Goal: Task Accomplishment & Management: Use online tool/utility

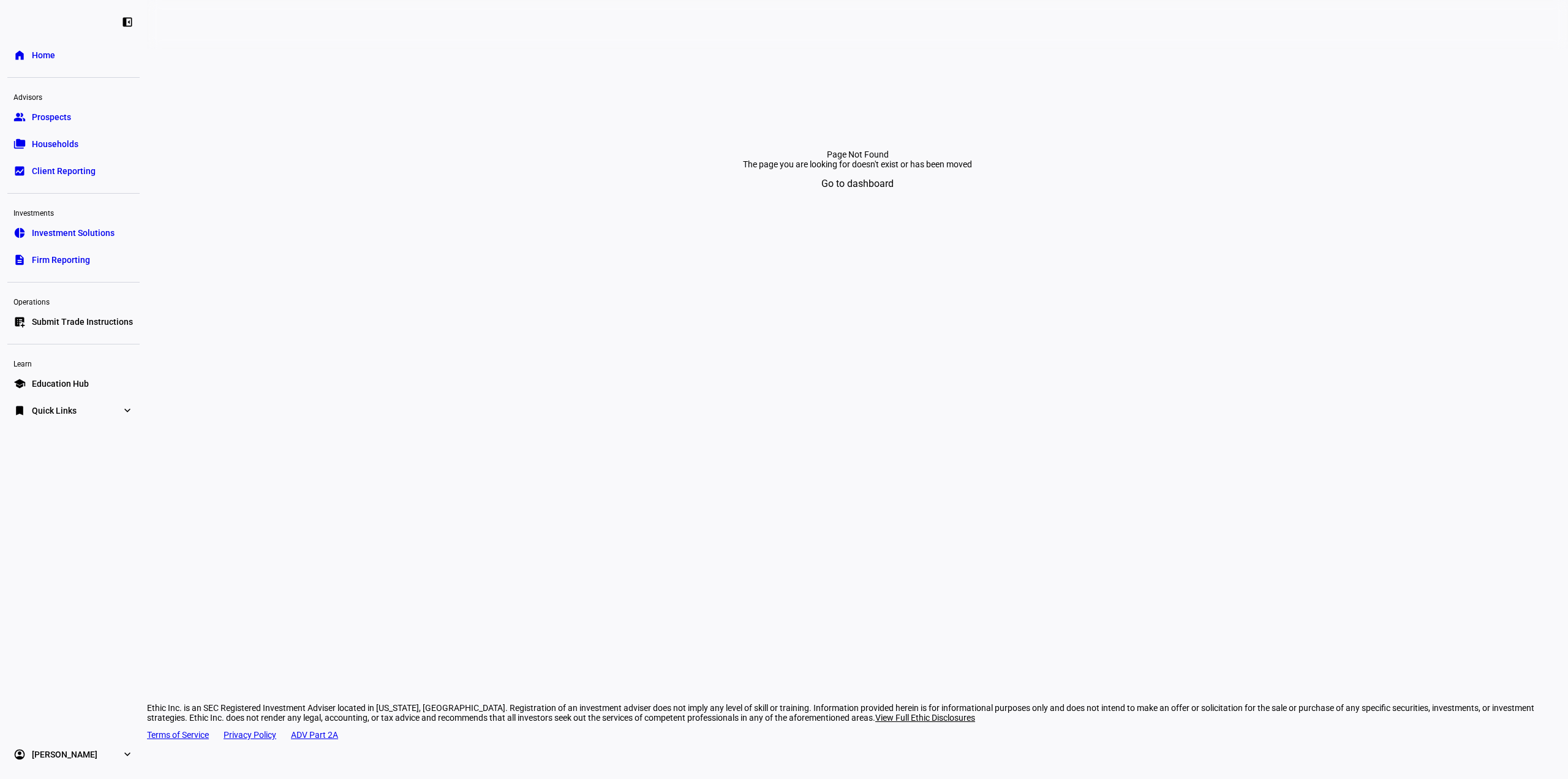
click at [36, 107] on link "group Prospects" at bounding box center [73, 116] width 132 height 24
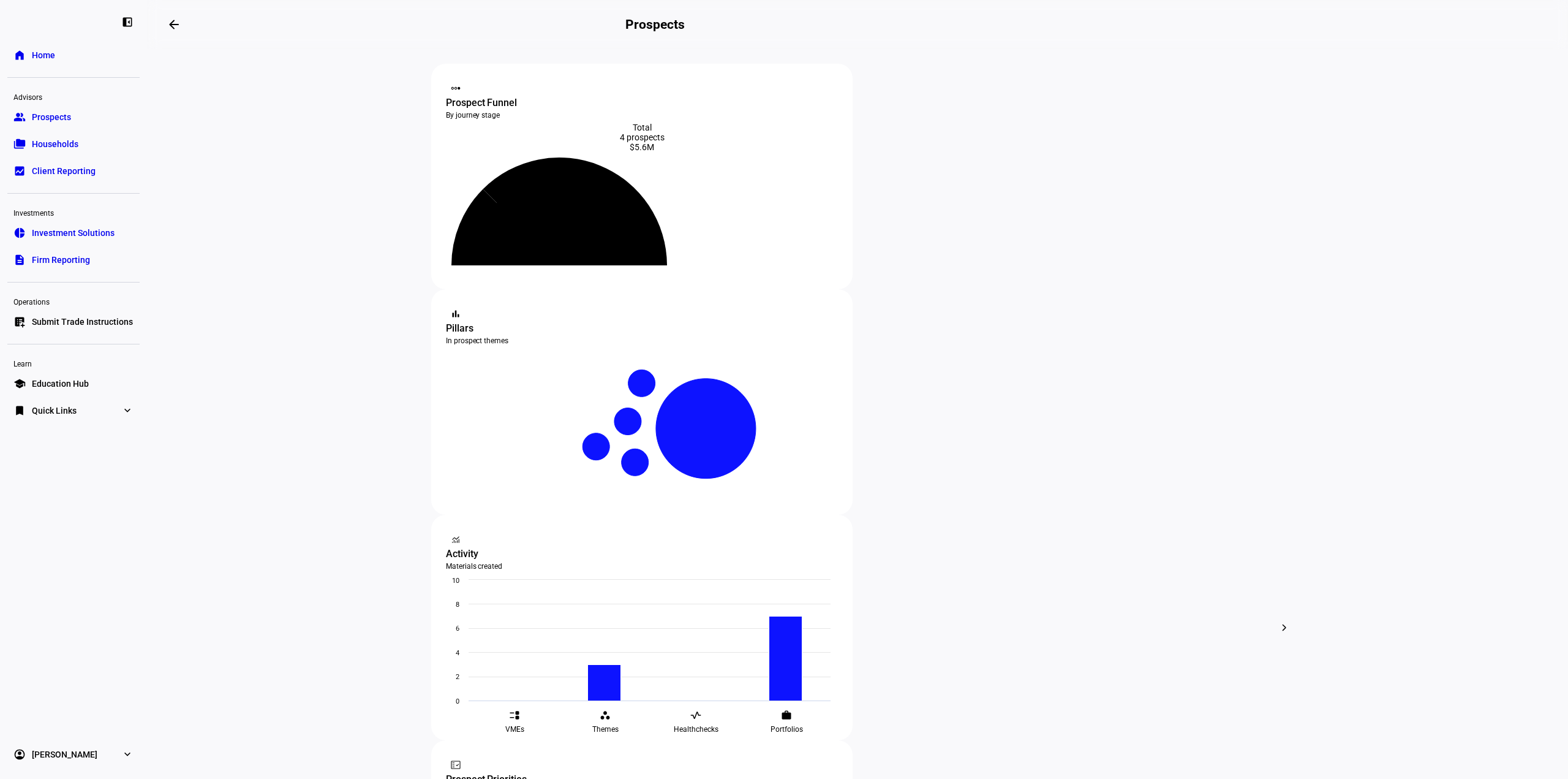
click at [104, 321] on span "Submit Trade Instructions" at bounding box center [82, 321] width 101 height 13
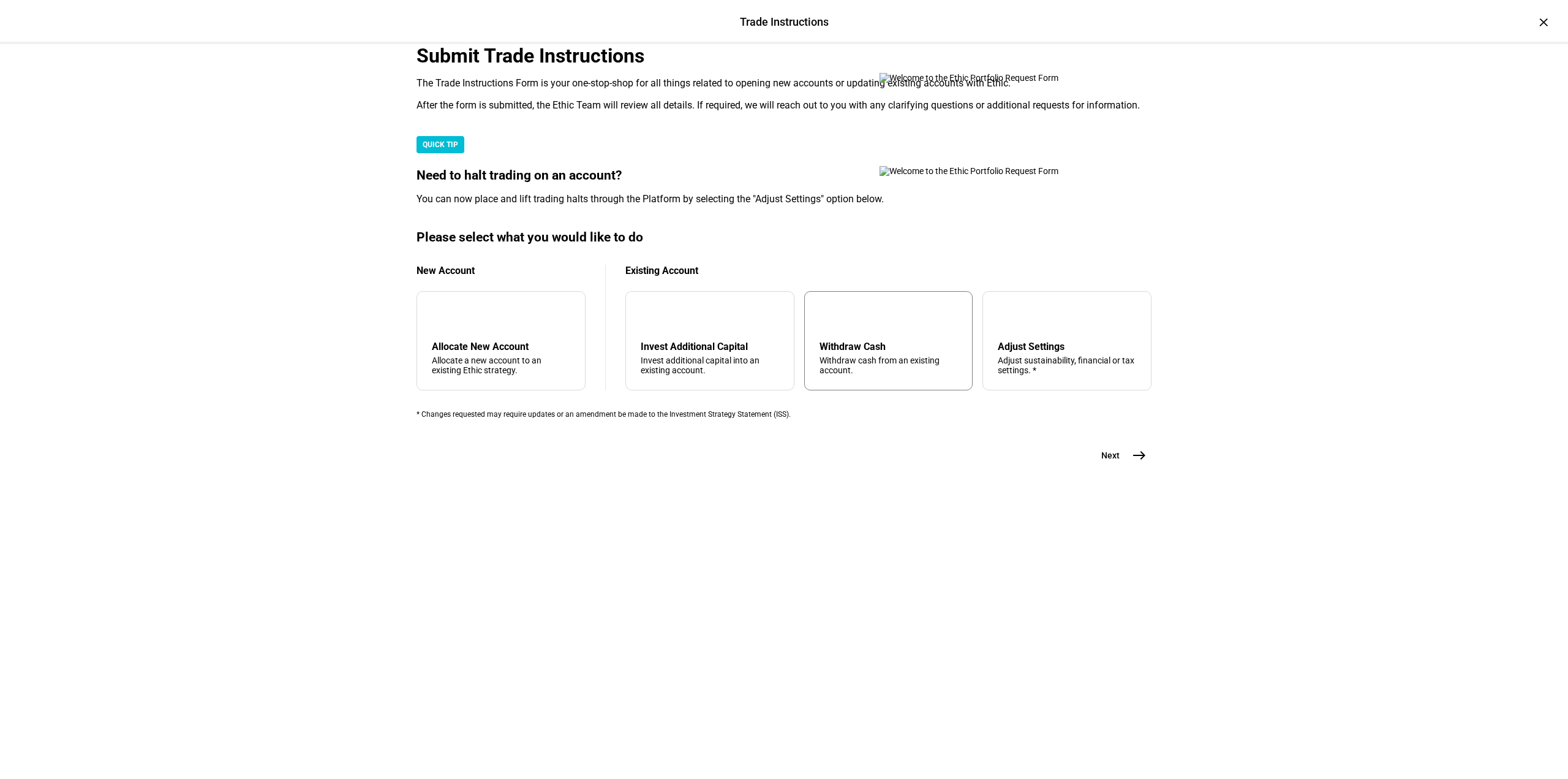
click at [876, 353] on div "Withdraw Cash" at bounding box center [889, 347] width 139 height 12
click at [1127, 467] on span "east" at bounding box center [1138, 455] width 24 height 24
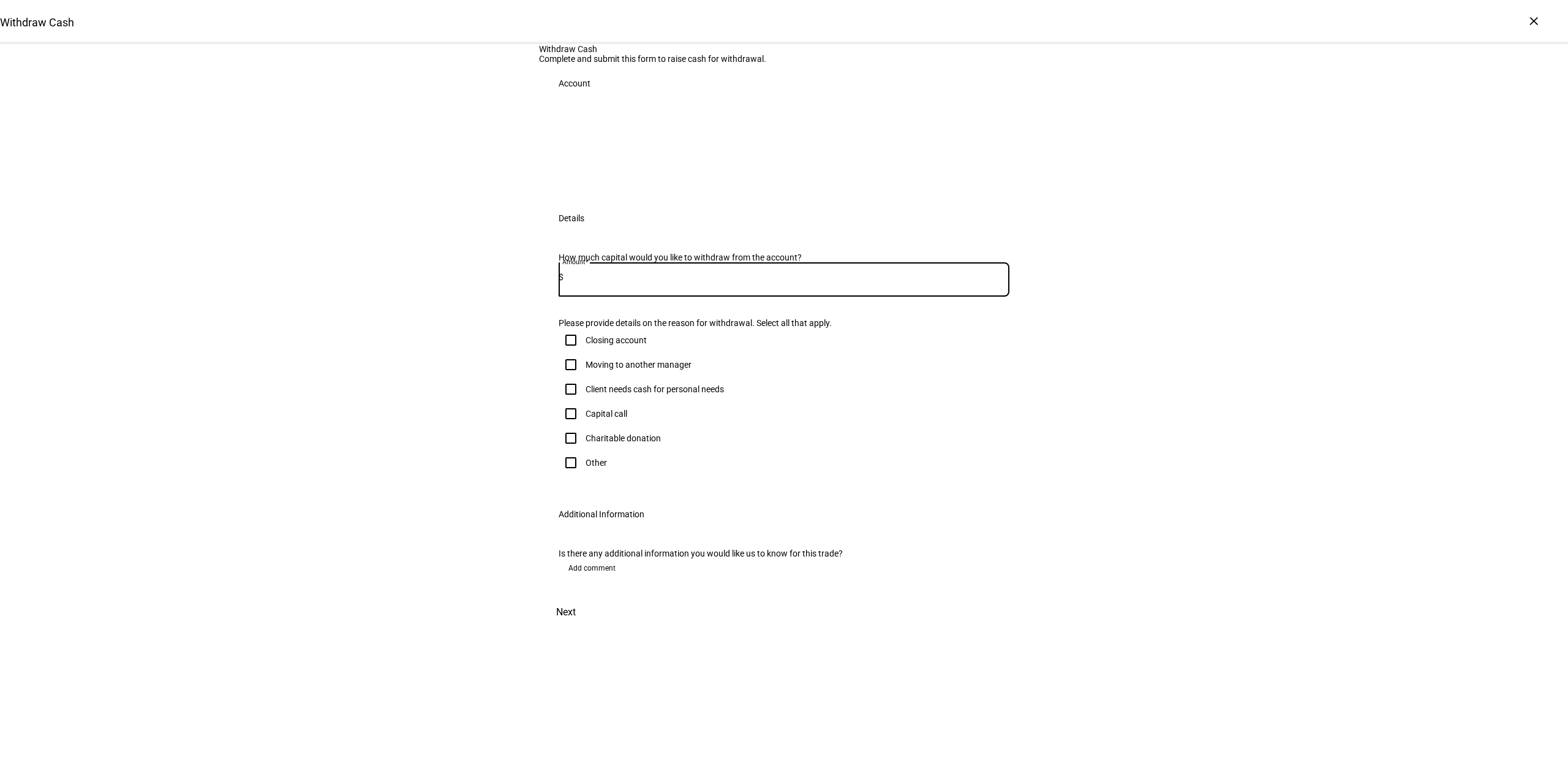
click at [636, 282] on input at bounding box center [787, 277] width 446 height 10
type input "85,000"
click at [570, 401] on input "Client needs cash for personal needs" at bounding box center [570, 389] width 24 height 24
checkbox input "true"
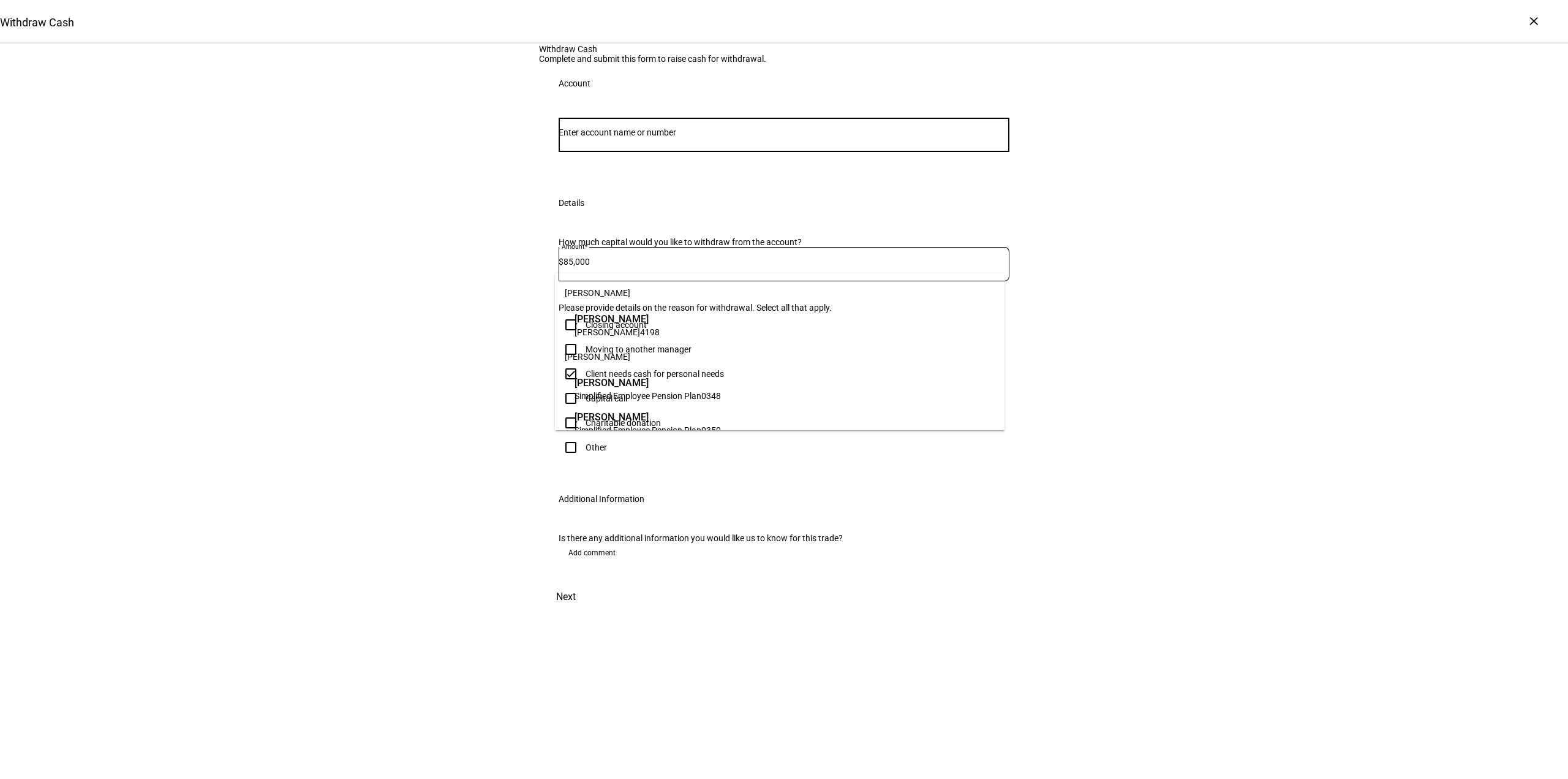
click at [594, 137] on input "Number" at bounding box center [784, 132] width 451 height 10
type input "[PERSON_NAME]"
click at [624, 327] on span "Simplified Employee Pension Plan" at bounding box center [638, 331] width 127 height 10
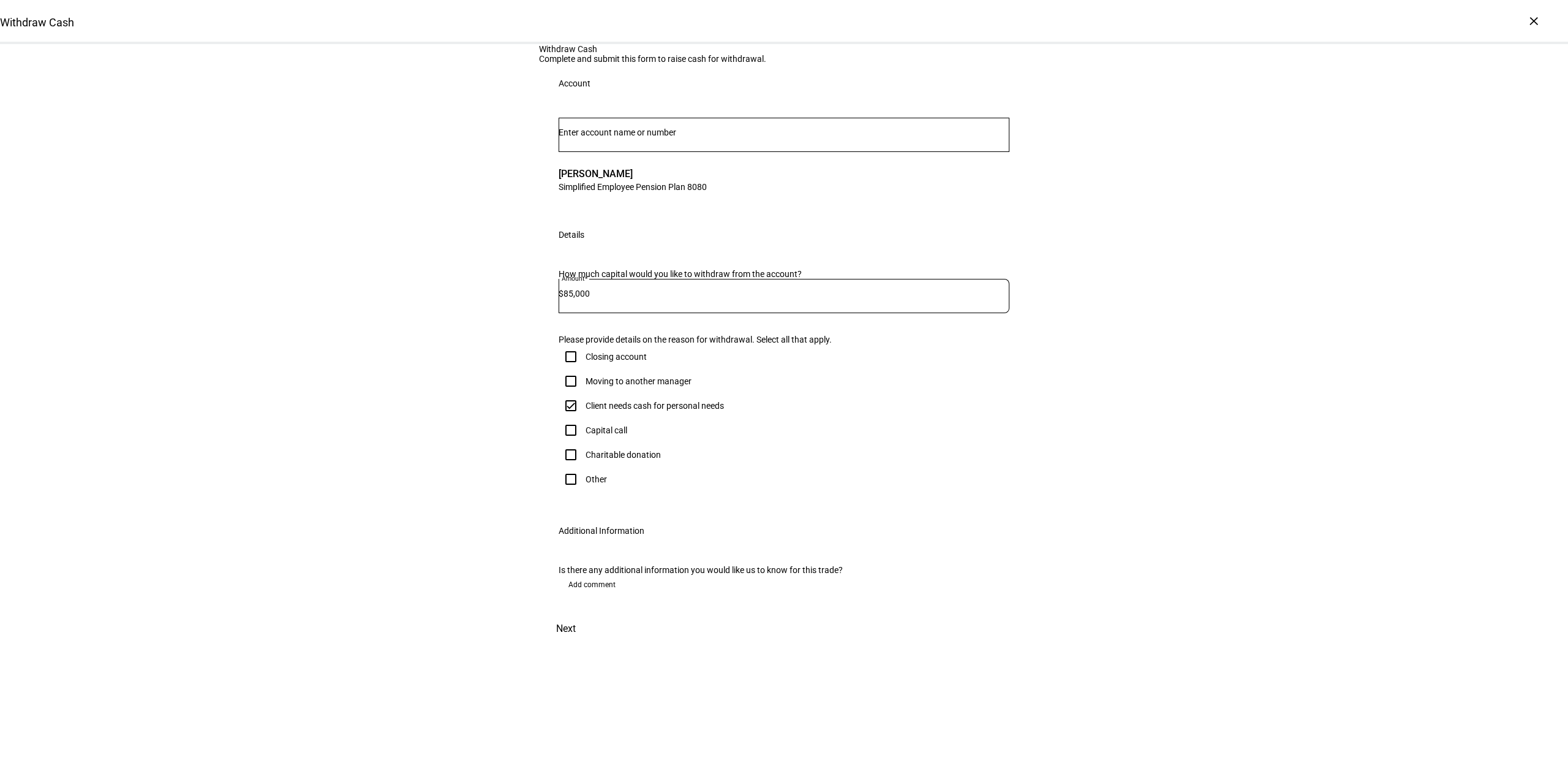
scroll to position [114, 0]
click at [575, 644] on span "Next" at bounding box center [566, 629] width 20 height 30
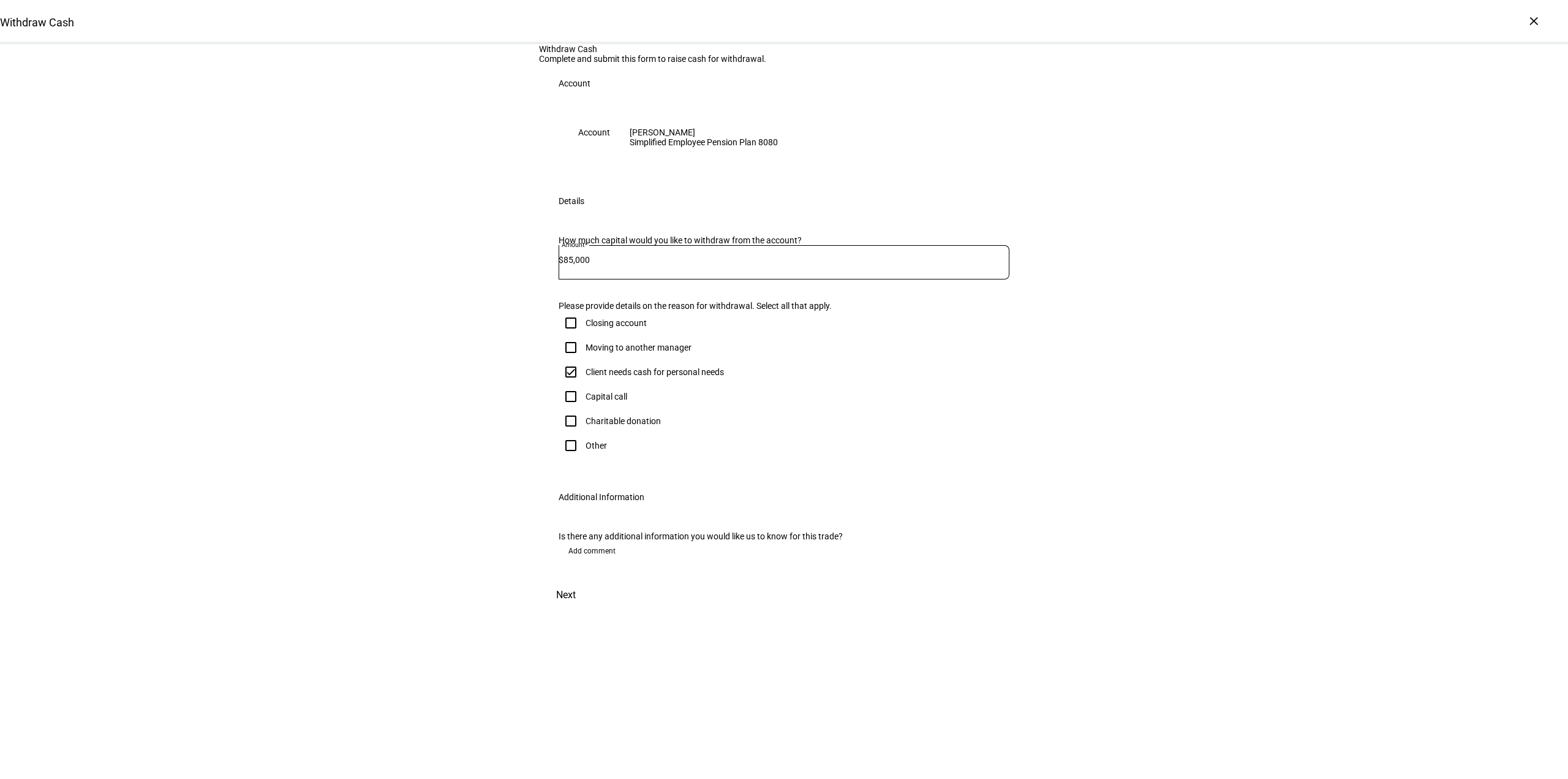
scroll to position [0, 0]
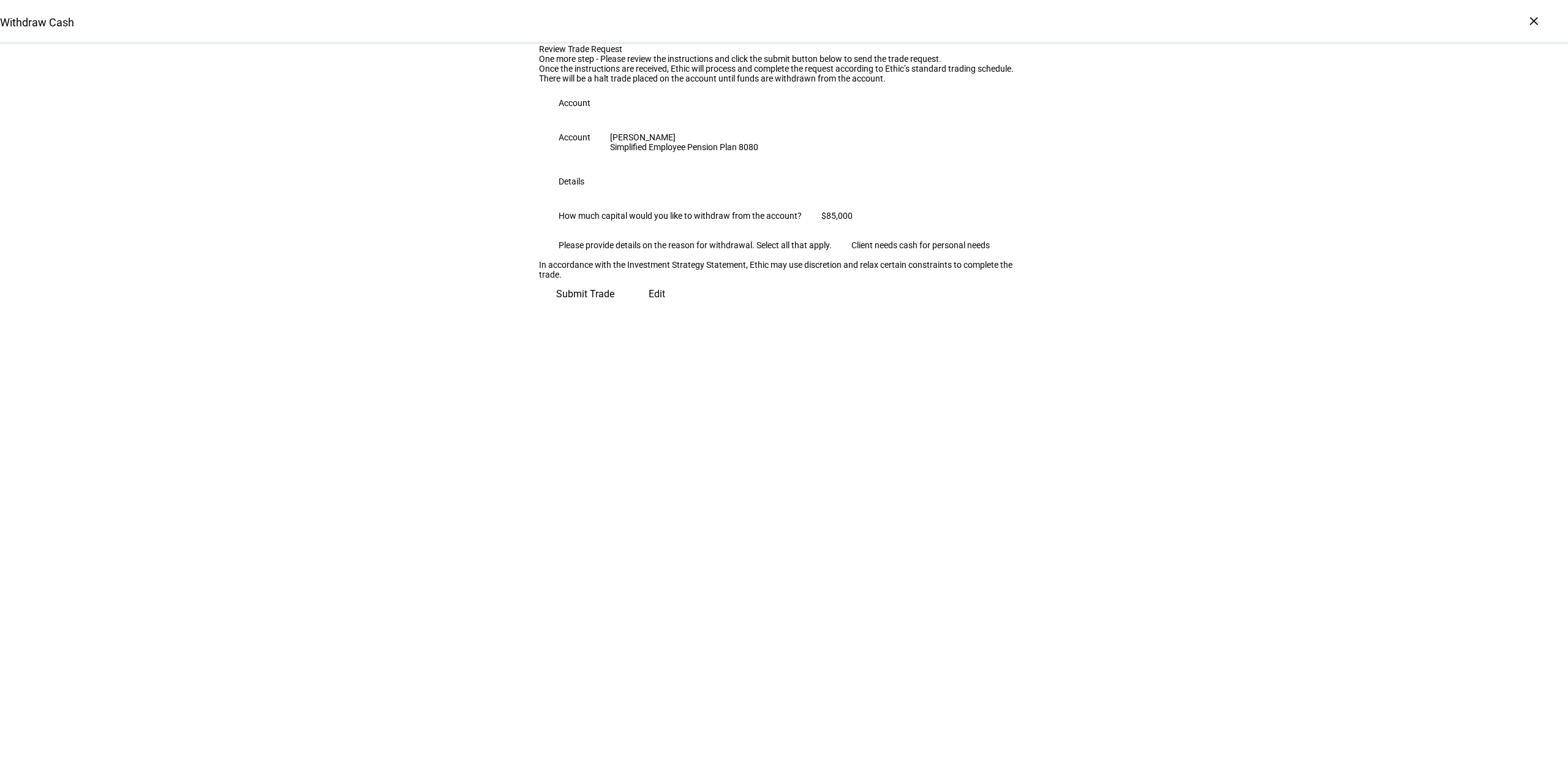
click at [614, 309] on span "Submit Trade" at bounding box center [584, 294] width 58 height 30
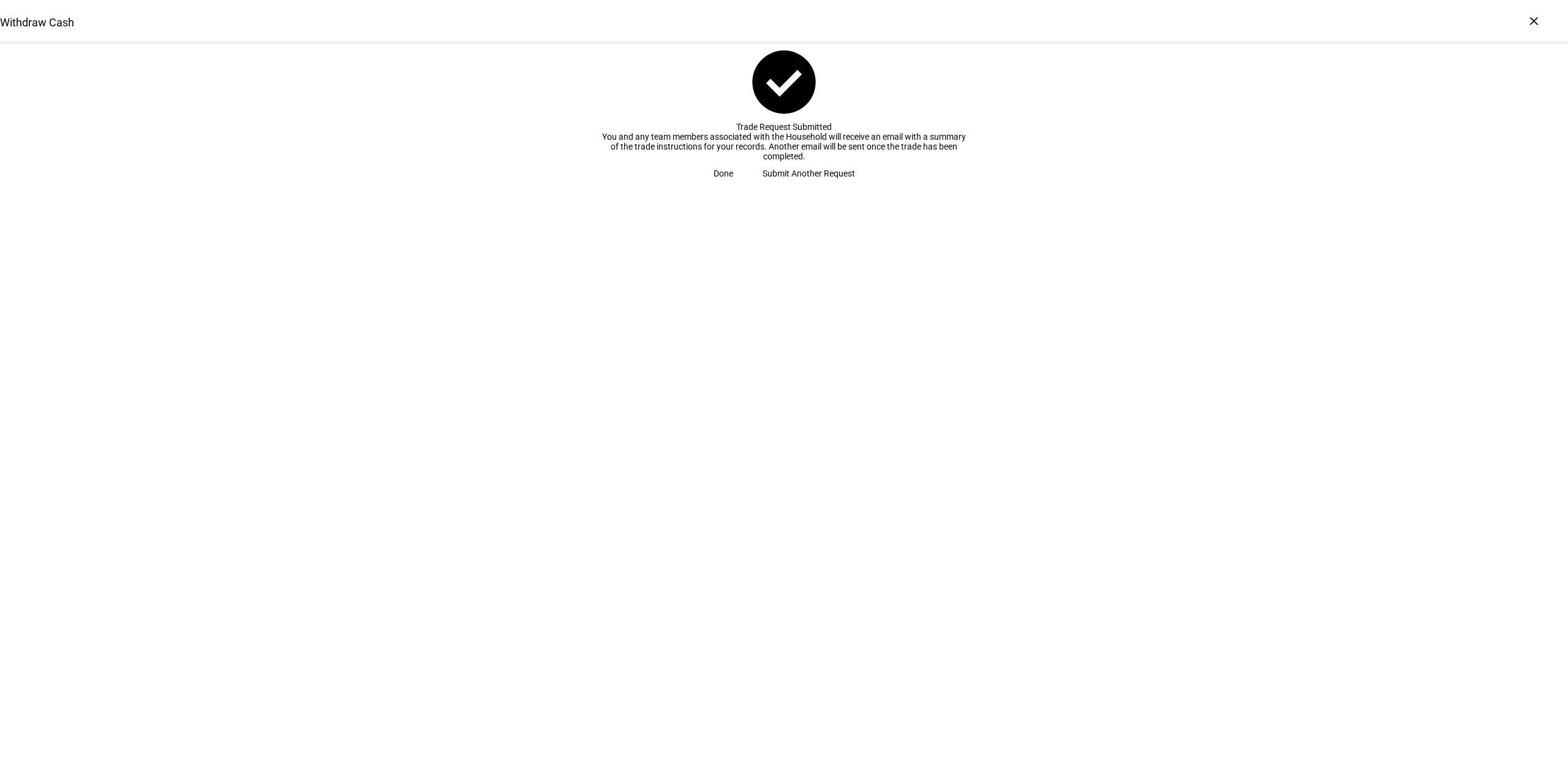
click at [733, 185] on span "Done" at bounding box center [723, 173] width 20 height 24
